Goal: Information Seeking & Learning: Understand process/instructions

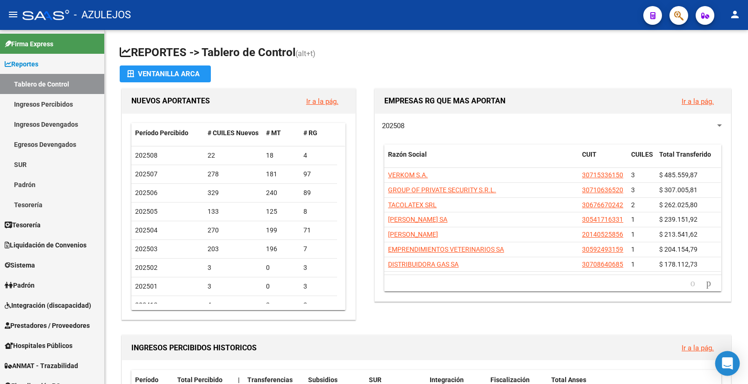
click at [727, 362] on icon "Open Intercom Messenger" at bounding box center [726, 363] width 11 height 12
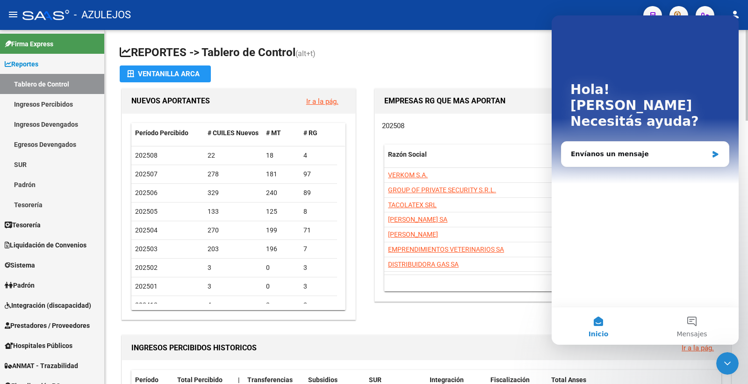
click at [410, 52] on h1 "REPORTES -> Tablero de Control (alt+t)" at bounding box center [426, 53] width 613 height 16
click at [727, 366] on icon "Cerrar Intercom Messenger" at bounding box center [726, 362] width 11 height 11
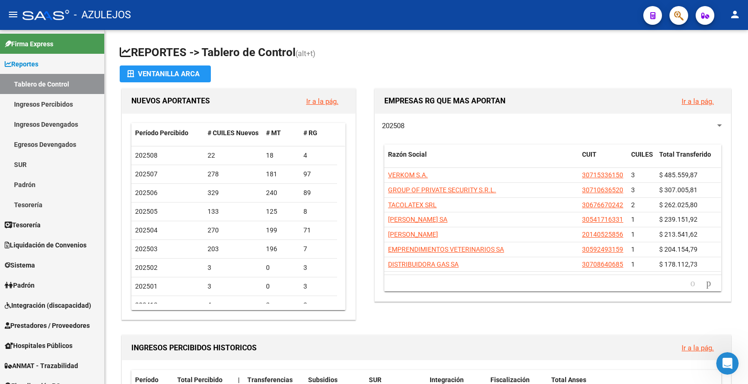
click at [732, 363] on icon "Abrir Intercom Messenger" at bounding box center [726, 363] width 15 height 15
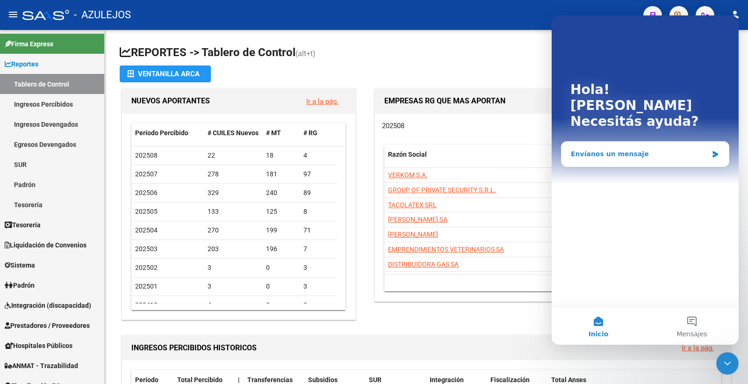
click at [712, 151] on icon "Intercom Messenger" at bounding box center [715, 154] width 6 height 7
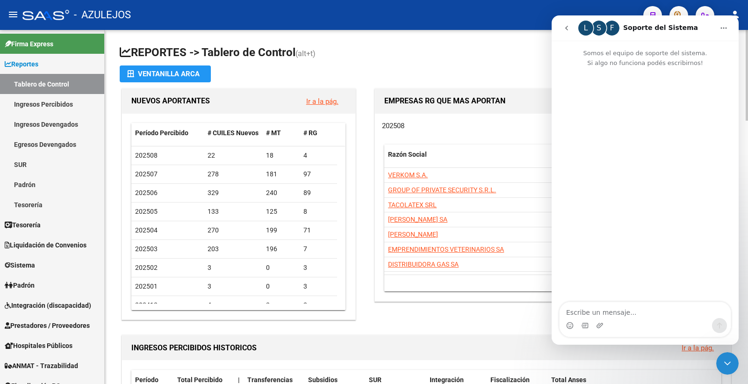
click at [477, 345] on h1 "INGRESOS PERCIBIDOS HISTORICOS" at bounding box center [402, 347] width 542 height 15
click at [728, 364] on icon "Cerrar Intercom Messenger" at bounding box center [726, 362] width 11 height 11
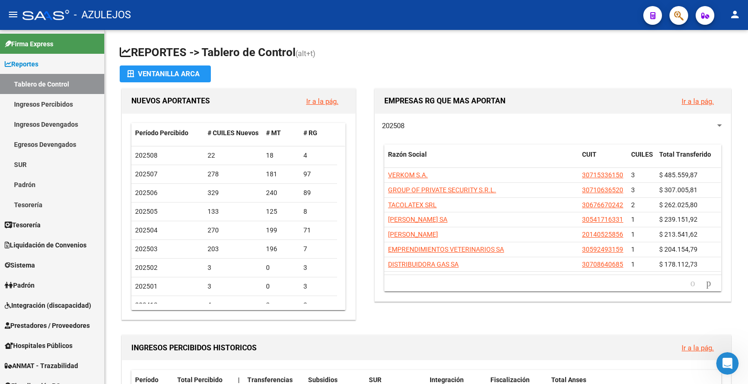
click at [725, 363] on icon "Abrir Intercom Messenger" at bounding box center [726, 363] width 15 height 15
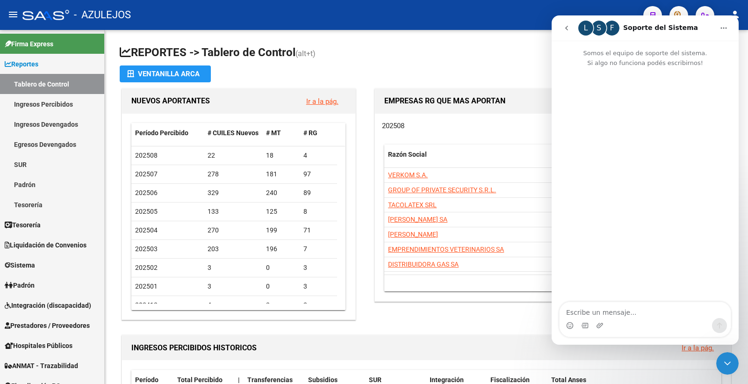
click at [566, 26] on icon "go back" at bounding box center [565, 27] width 7 height 7
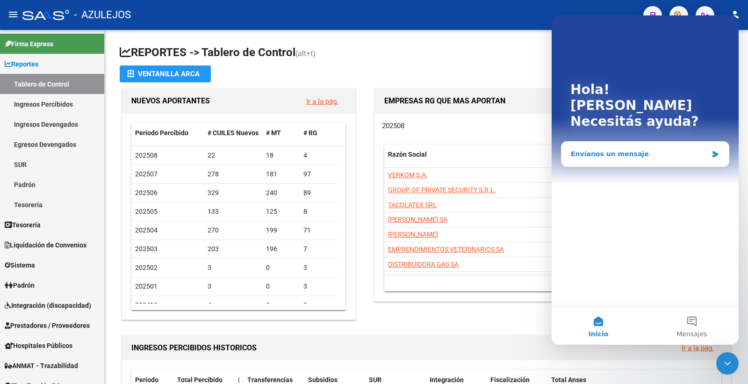
click at [715, 151] on icon "Intercom Messenger" at bounding box center [715, 154] width 6 height 7
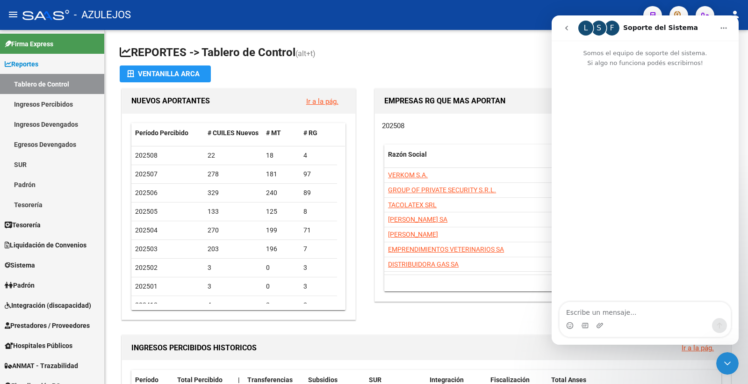
click at [630, 309] on textarea "Escribe un mensaje..." at bounding box center [644, 310] width 171 height 16
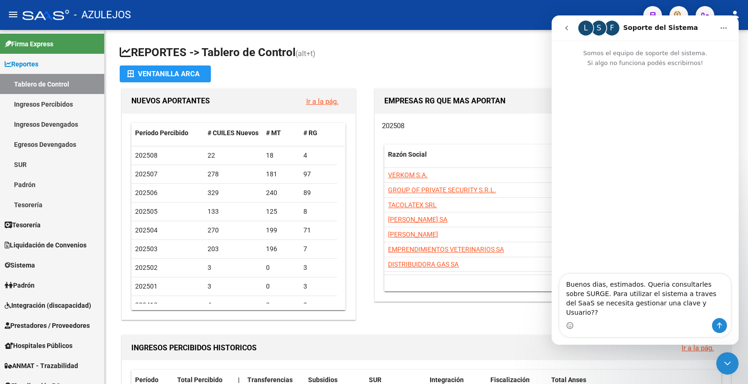
drag, startPoint x: 634, startPoint y: 312, endPoint x: 650, endPoint y: 331, distance: 24.9
click at [634, 312] on textarea "Buenos dias, estimados. Queria consultarles sobre SURGE. Para utilizar el siste…" at bounding box center [644, 296] width 171 height 44
click at [651, 293] on textarea "Buenos dias, estimados. Queria consultarles sobre SURGE. Para utilizar el siste…" at bounding box center [644, 296] width 171 height 44
click at [594, 292] on textarea "Buenos dias, estimados. Quería consultarles sobre SURGE. Para utilizar el siste…" at bounding box center [644, 296] width 171 height 44
click at [670, 304] on textarea "Buenos días, estimados. Quería consultarles sobre SURGE. Para utilizar el siste…" at bounding box center [644, 296] width 171 height 44
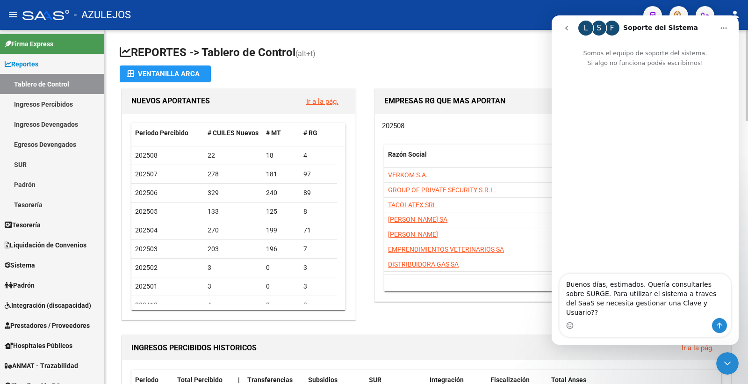
type textarea "Buenos días, estimados. Quería consultarles sobre SURGE. Para utilizar el siste…"
click at [689, 313] on textarea "Buenos días, estimados. Quería consultarles sobre SURGE. Para utilizar el siste…" at bounding box center [644, 296] width 171 height 44
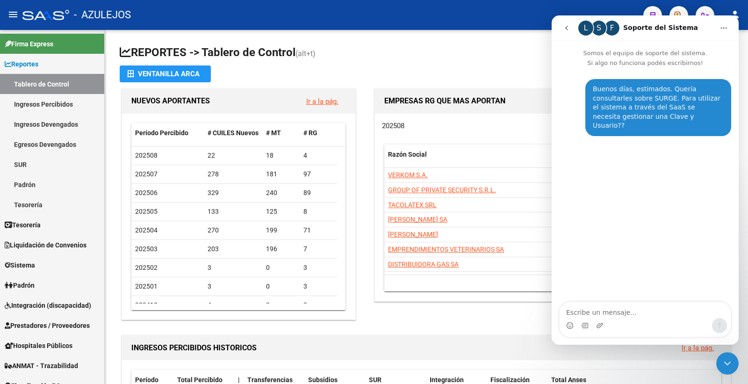
click at [564, 27] on icon "go back" at bounding box center [565, 27] width 7 height 7
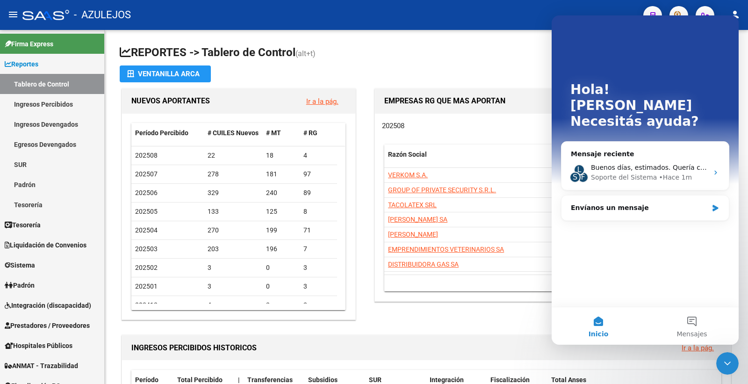
click at [597, 323] on button "Inicio" at bounding box center [597, 325] width 93 height 37
click at [498, 343] on h1 "INGRESOS PERCIBIDOS HISTORICOS" at bounding box center [402, 347] width 542 height 15
click at [727, 363] on icon "Cerrar Intercom Messenger" at bounding box center [727, 363] width 7 height 4
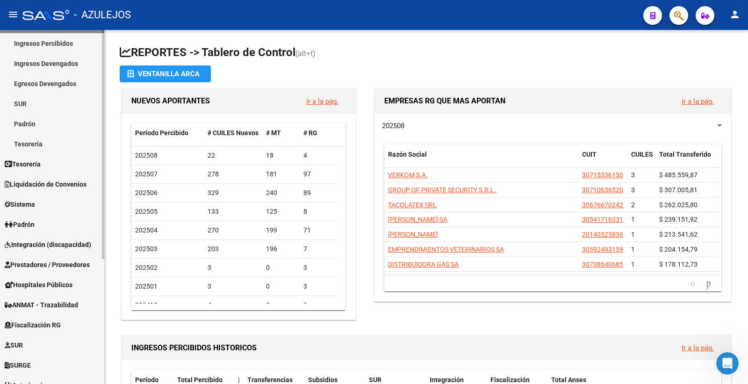
scroll to position [104, 0]
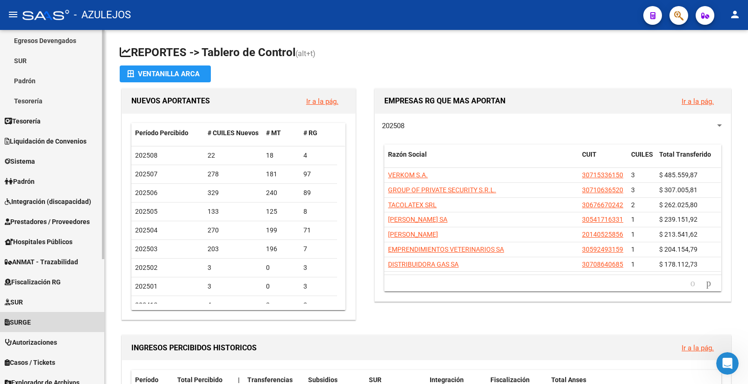
click at [43, 324] on link "SURGE" at bounding box center [52, 322] width 104 height 20
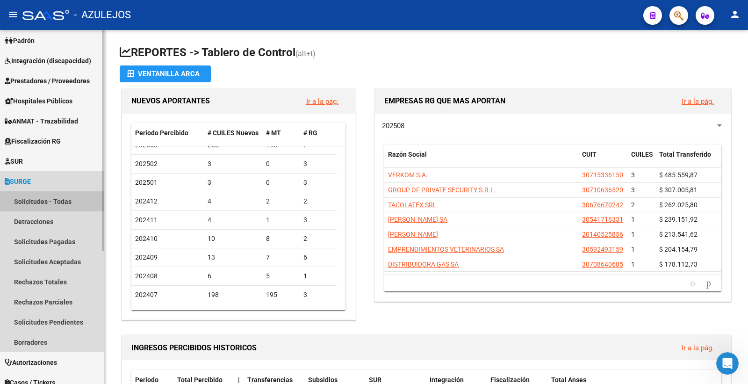
click at [32, 200] on link "Solicitudes - Todas" at bounding box center [52, 201] width 104 height 20
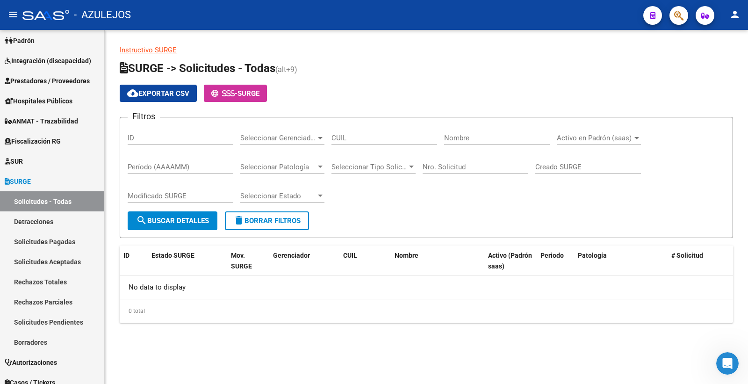
click at [163, 49] on link "Instructivo SURGE" at bounding box center [148, 50] width 57 height 8
